Goal: Task Accomplishment & Management: Use online tool/utility

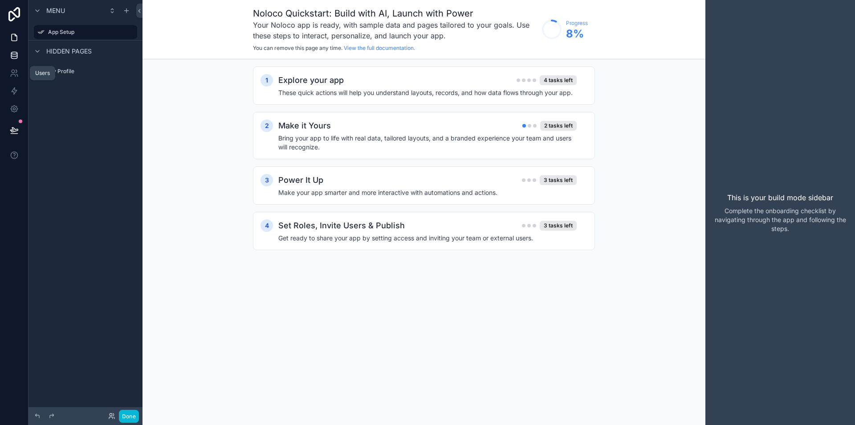
click at [12, 59] on icon at bounding box center [14, 55] width 9 height 9
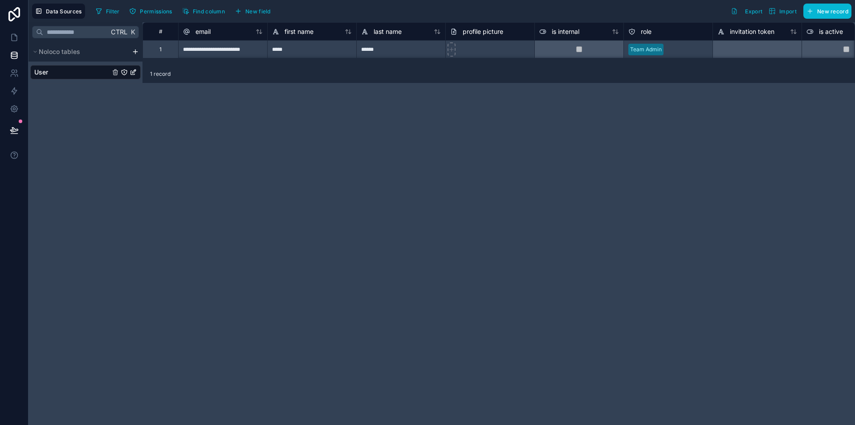
click at [132, 48] on html "**********" at bounding box center [427, 212] width 855 height 425
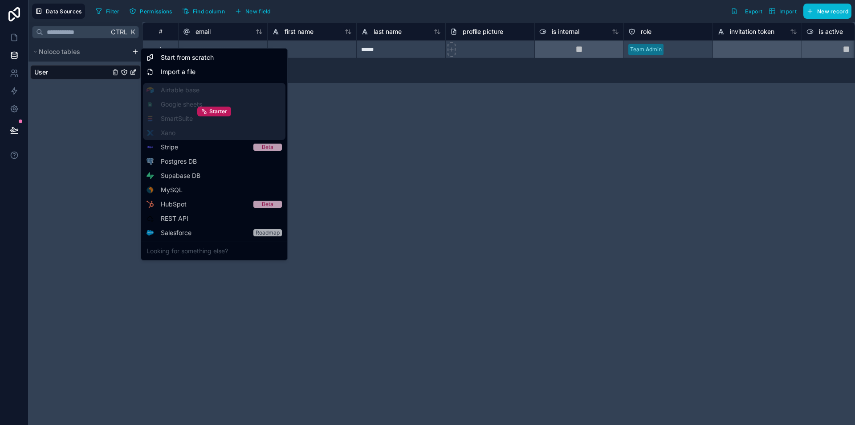
click at [192, 90] on div "Starter" at bounding box center [214, 111] width 143 height 57
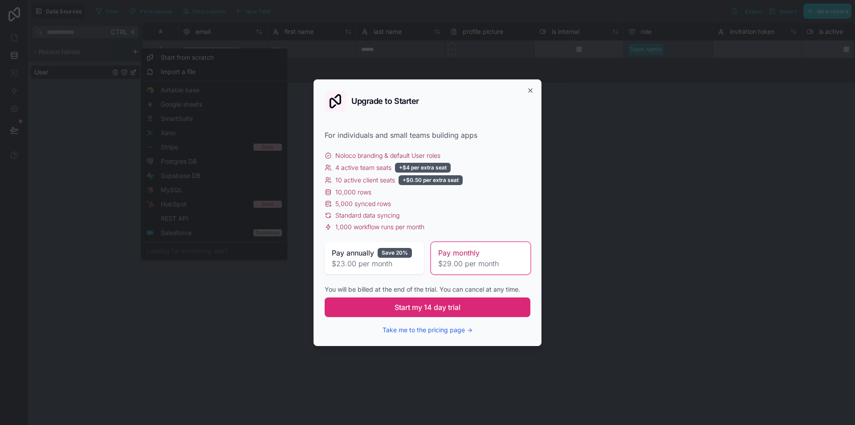
click at [462, 309] on button "Start my 14 day trial" at bounding box center [428, 307] width 206 height 20
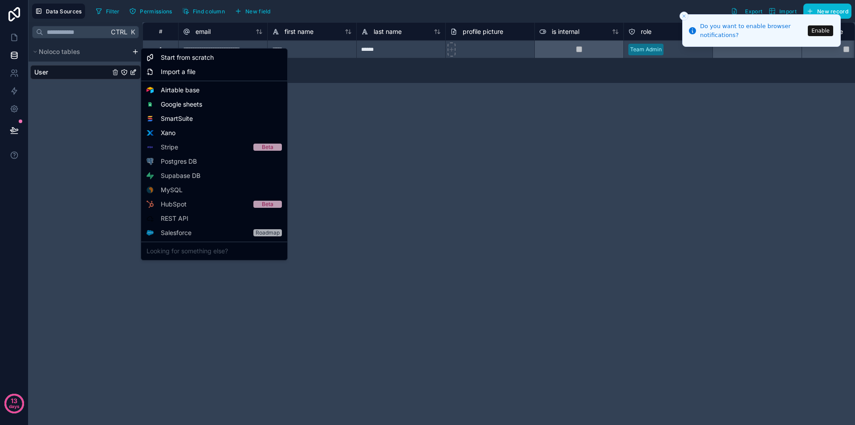
click at [137, 52] on html "**********" at bounding box center [427, 212] width 855 height 425
click at [190, 93] on span "Airtable base" at bounding box center [180, 90] width 39 height 9
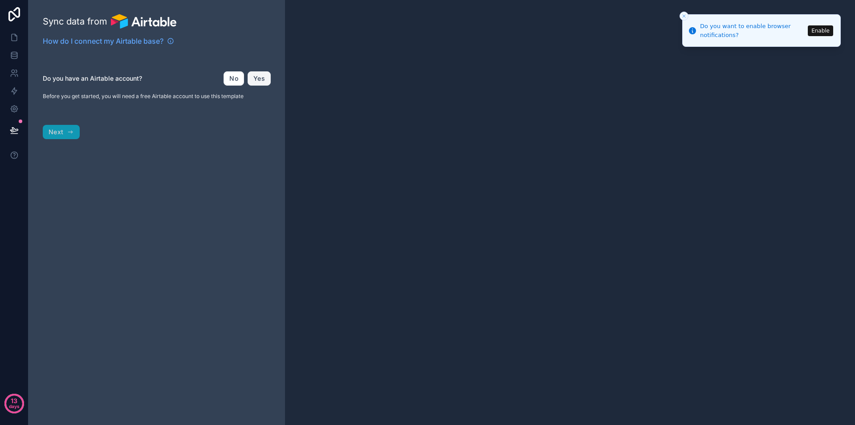
click at [258, 78] on button "Yes" at bounding box center [259, 78] width 23 height 14
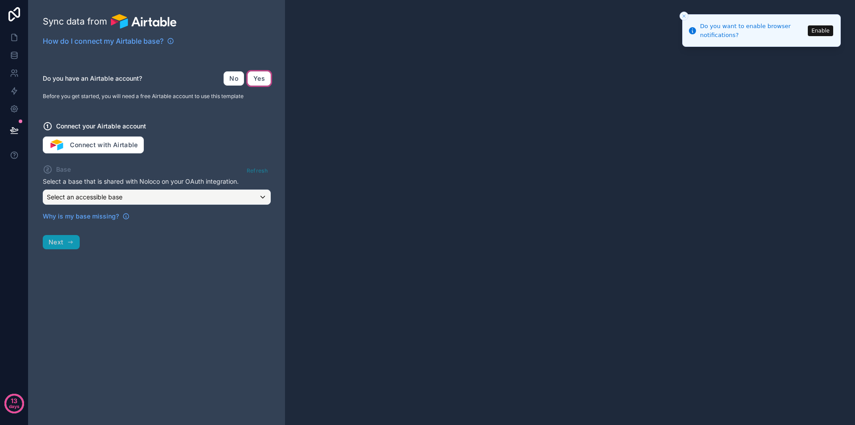
click at [133, 205] on div "Why is my base missing?" at bounding box center [157, 213] width 228 height 16
click at [108, 139] on button "Connect with Airtable" at bounding box center [93, 144] width 101 height 17
click at [256, 168] on div "Refresh" at bounding box center [257, 170] width 27 height 13
click at [117, 149] on button "Connect with Airtable" at bounding box center [93, 144] width 101 height 17
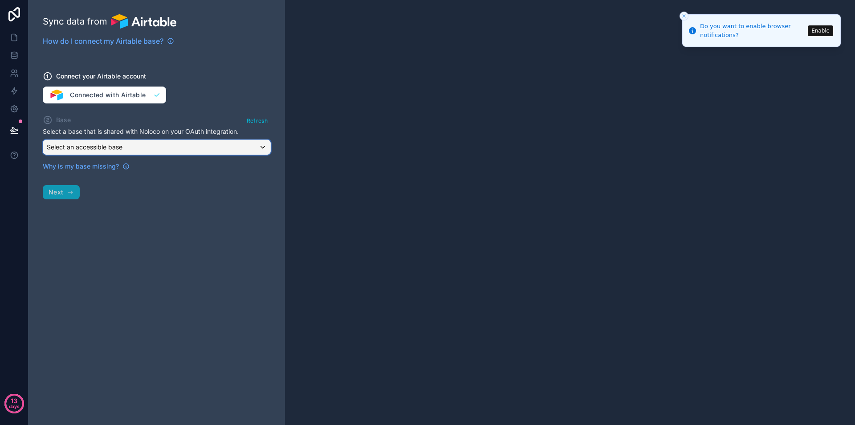
click at [103, 143] on span "Select an accessible base" at bounding box center [85, 147] width 76 height 9
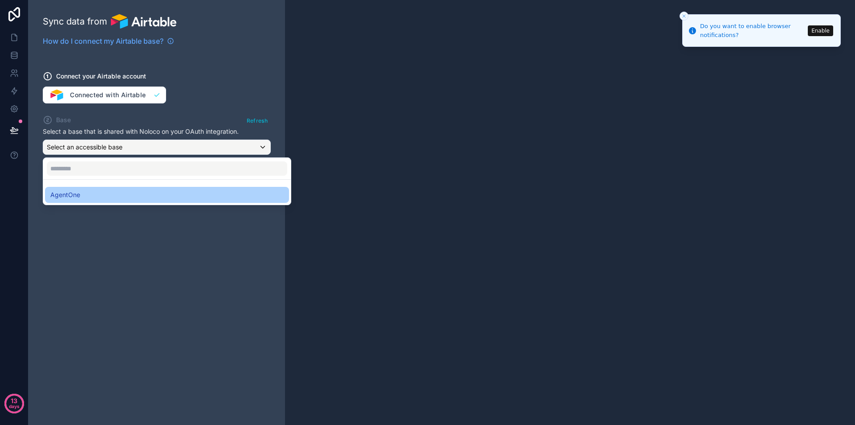
click at [104, 189] on div "AgentOne" at bounding box center [166, 194] width 233 height 11
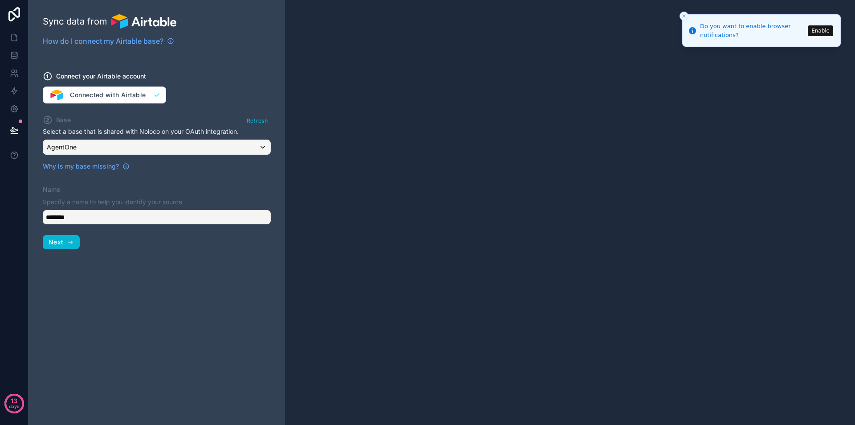
click at [116, 249] on div "Sync data from How do I connect my Airtable base? Connect your Airtable account…" at bounding box center [157, 212] width 257 height 425
click at [69, 242] on icon "button" at bounding box center [71, 242] width 4 height 0
click at [684, 15] on icon "Close toast" at bounding box center [684, 15] width 5 height 5
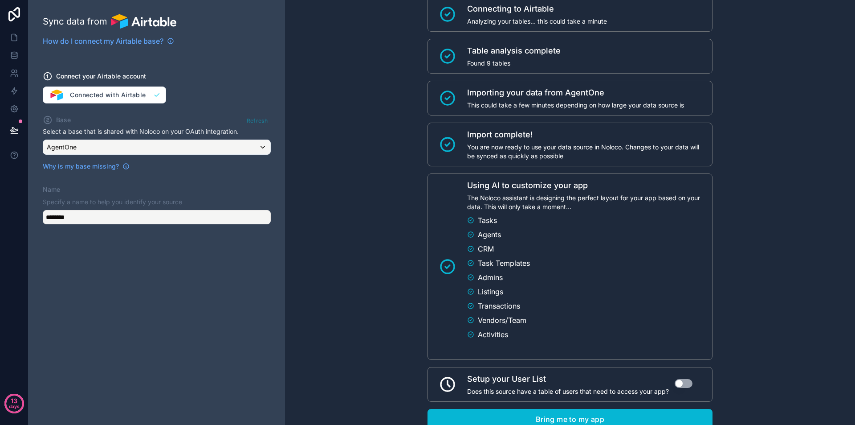
scroll to position [65, 0]
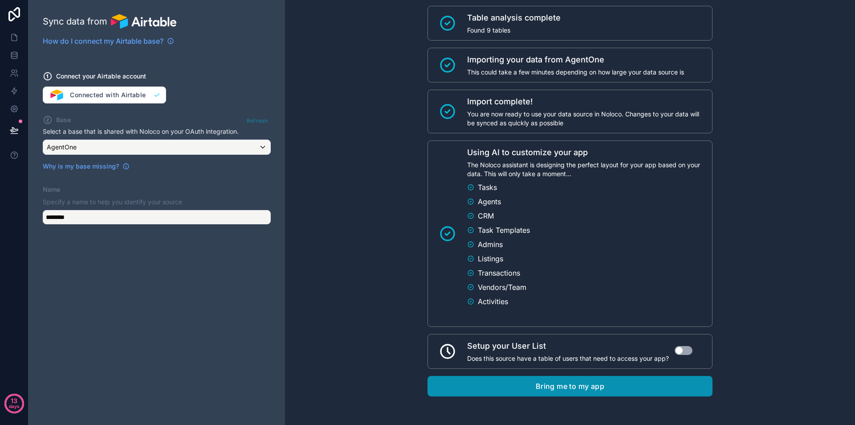
click at [522, 390] on button "Bring me to my app" at bounding box center [570, 386] width 285 height 20
